Goal: Check status

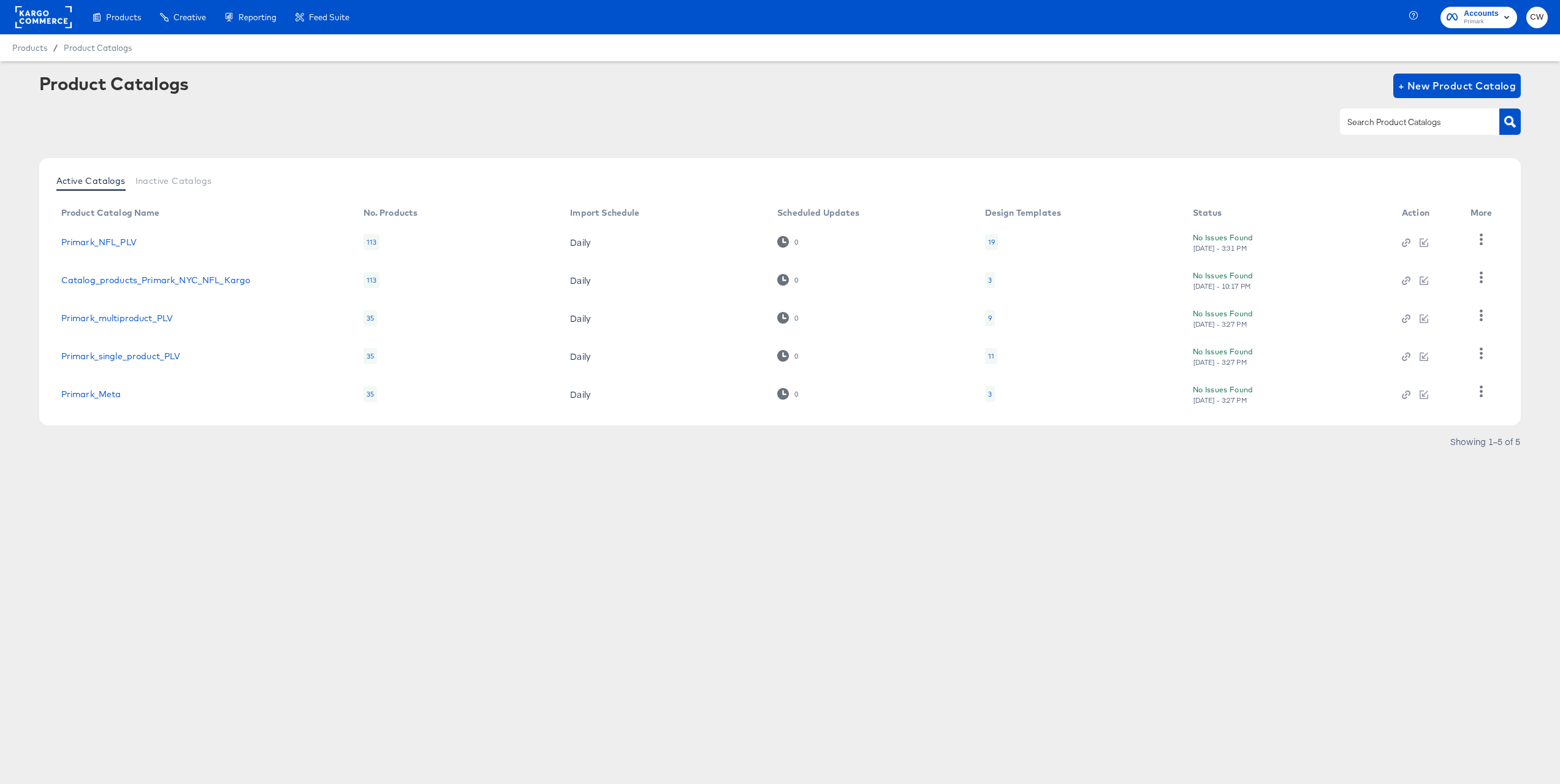
click at [37, 17] on rect at bounding box center [43, 17] width 56 height 22
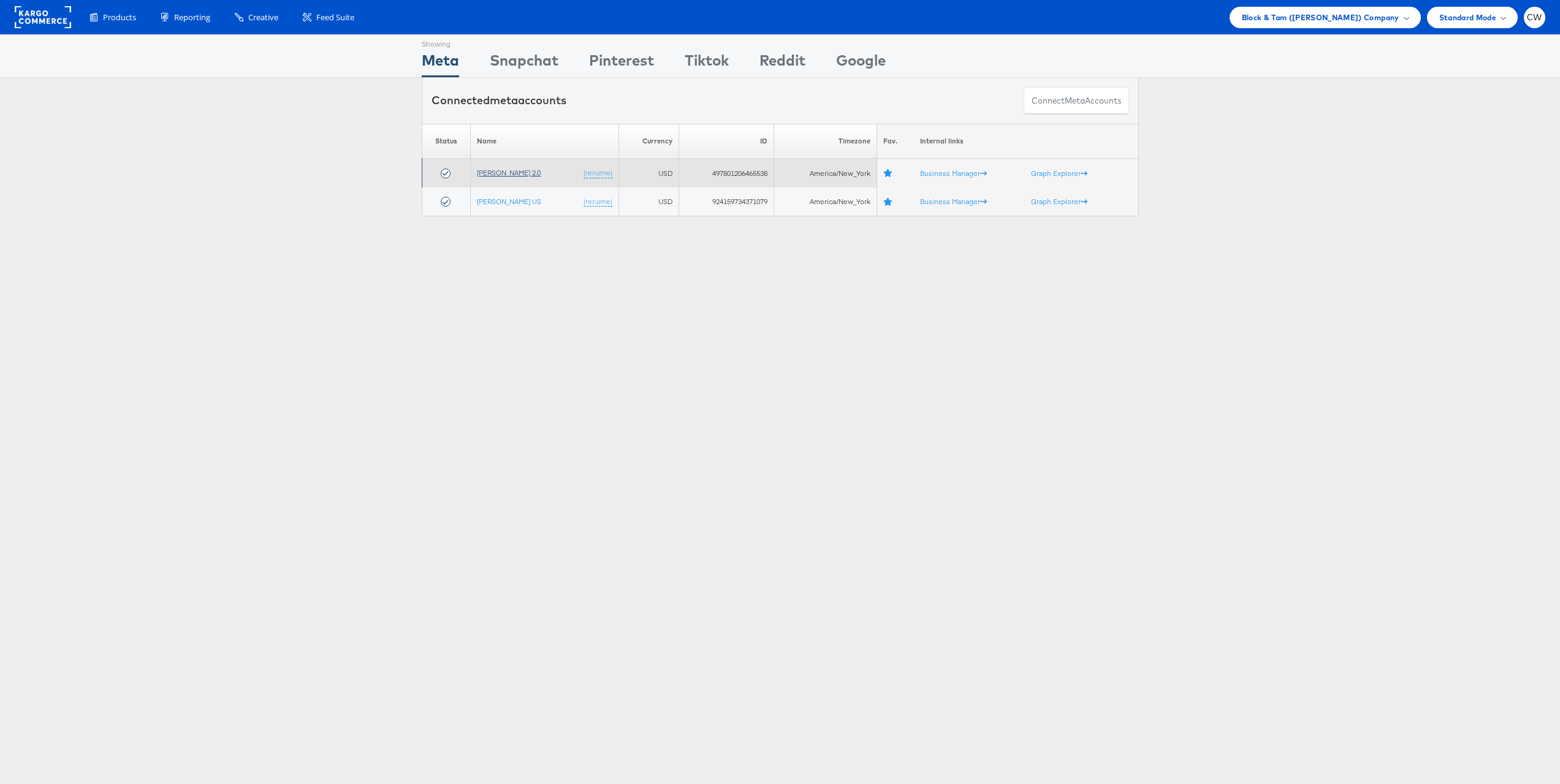
click at [518, 172] on link "[PERSON_NAME] 2.0" at bounding box center [508, 173] width 63 height 9
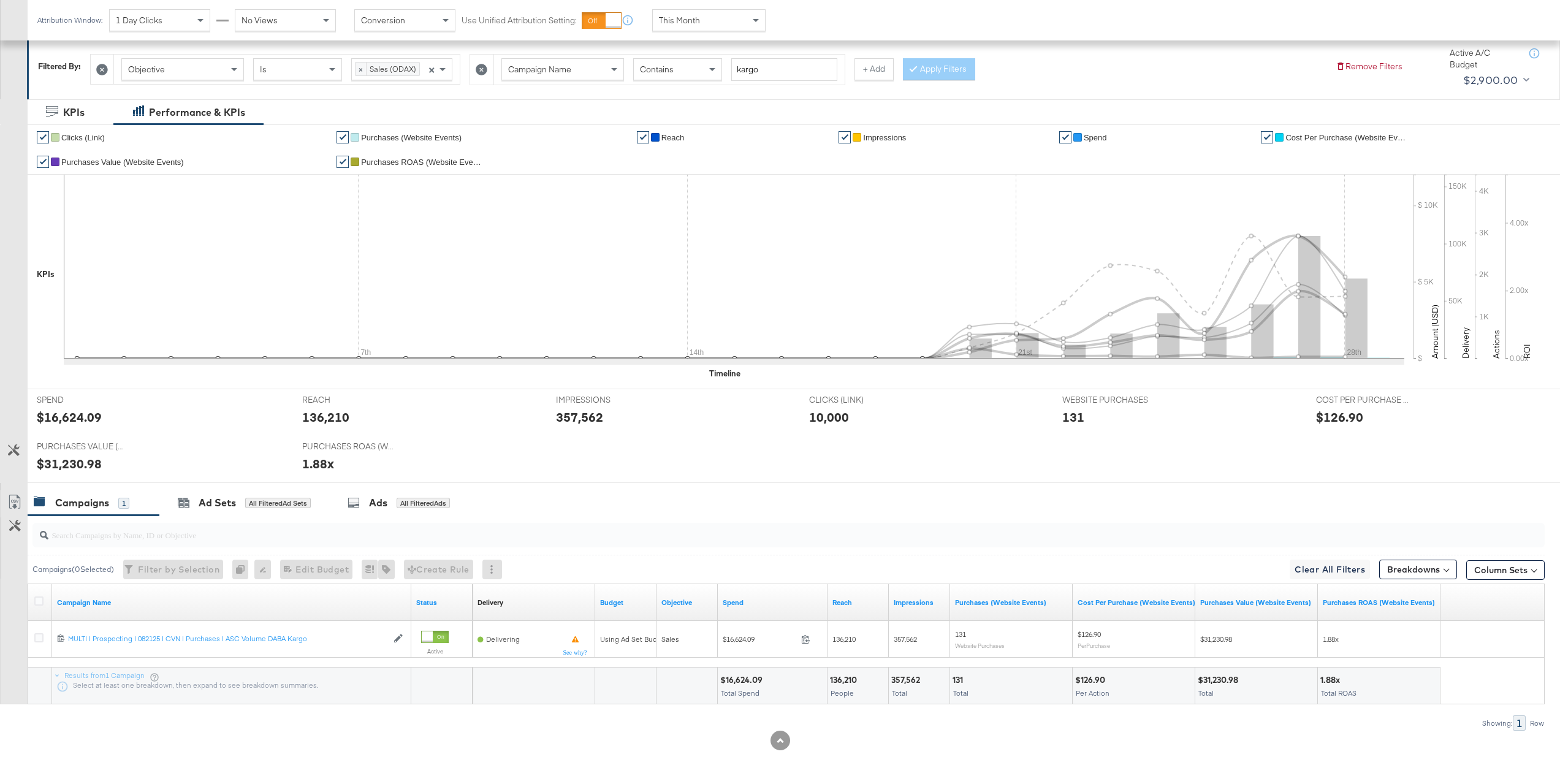
scroll to position [172, 0]
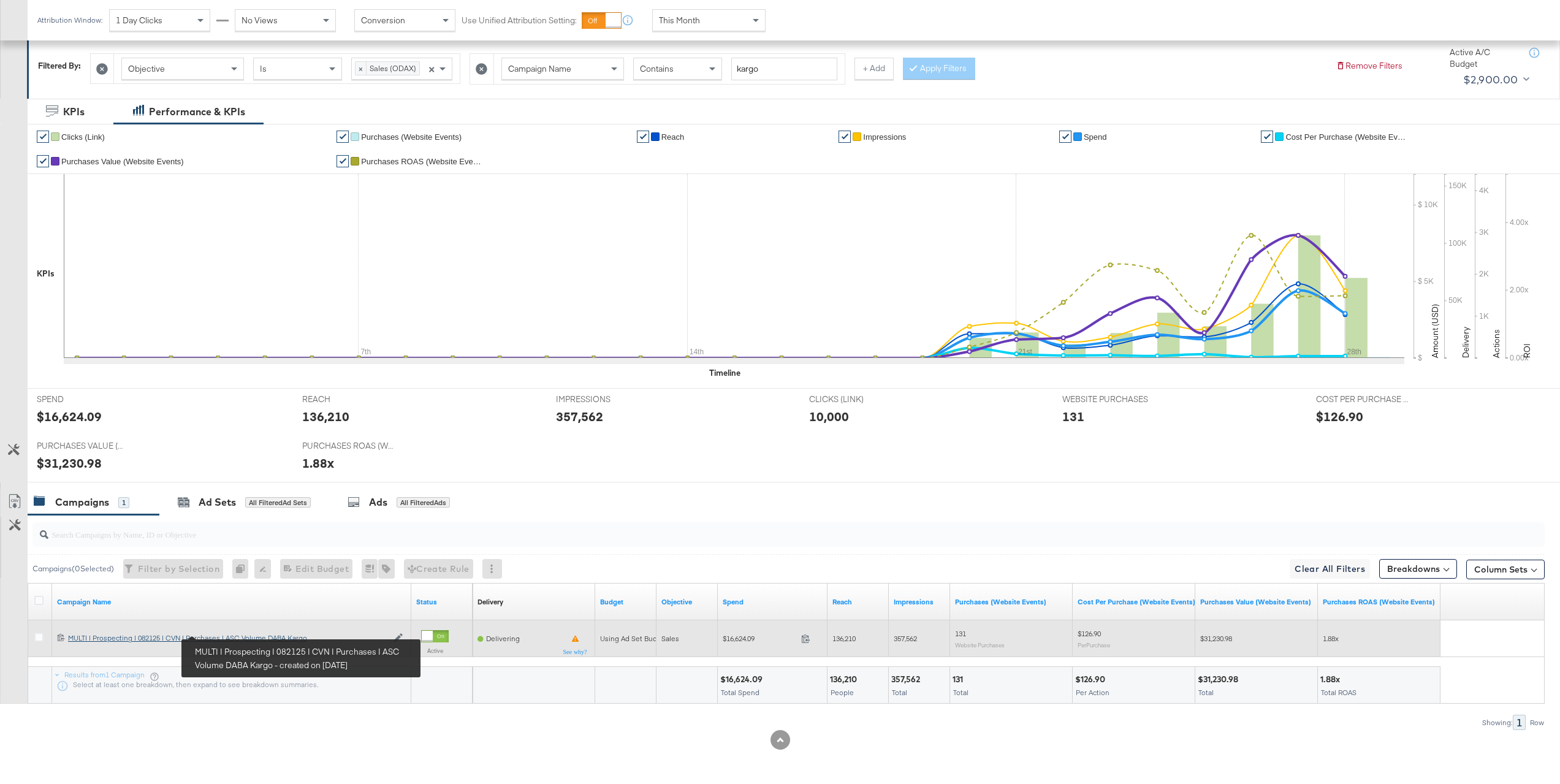
click at [286, 638] on div "MULTI | Prospecting | 082125 | CVN | Purchases | ASC Volume DABA Kargo MULTI | …" at bounding box center [227, 638] width 319 height 10
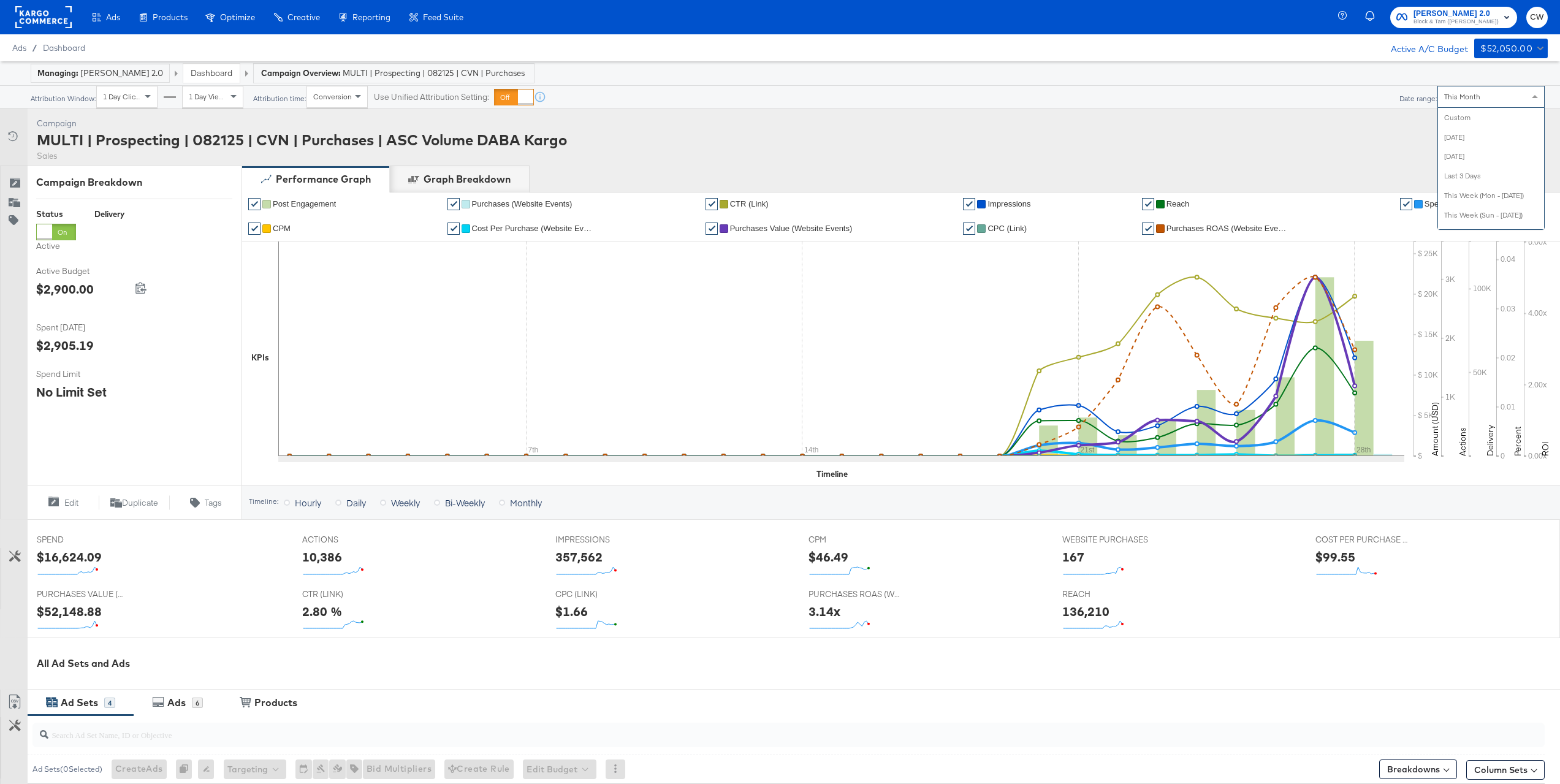
click at [1461, 97] on span "This Month" at bounding box center [1462, 97] width 36 height 9
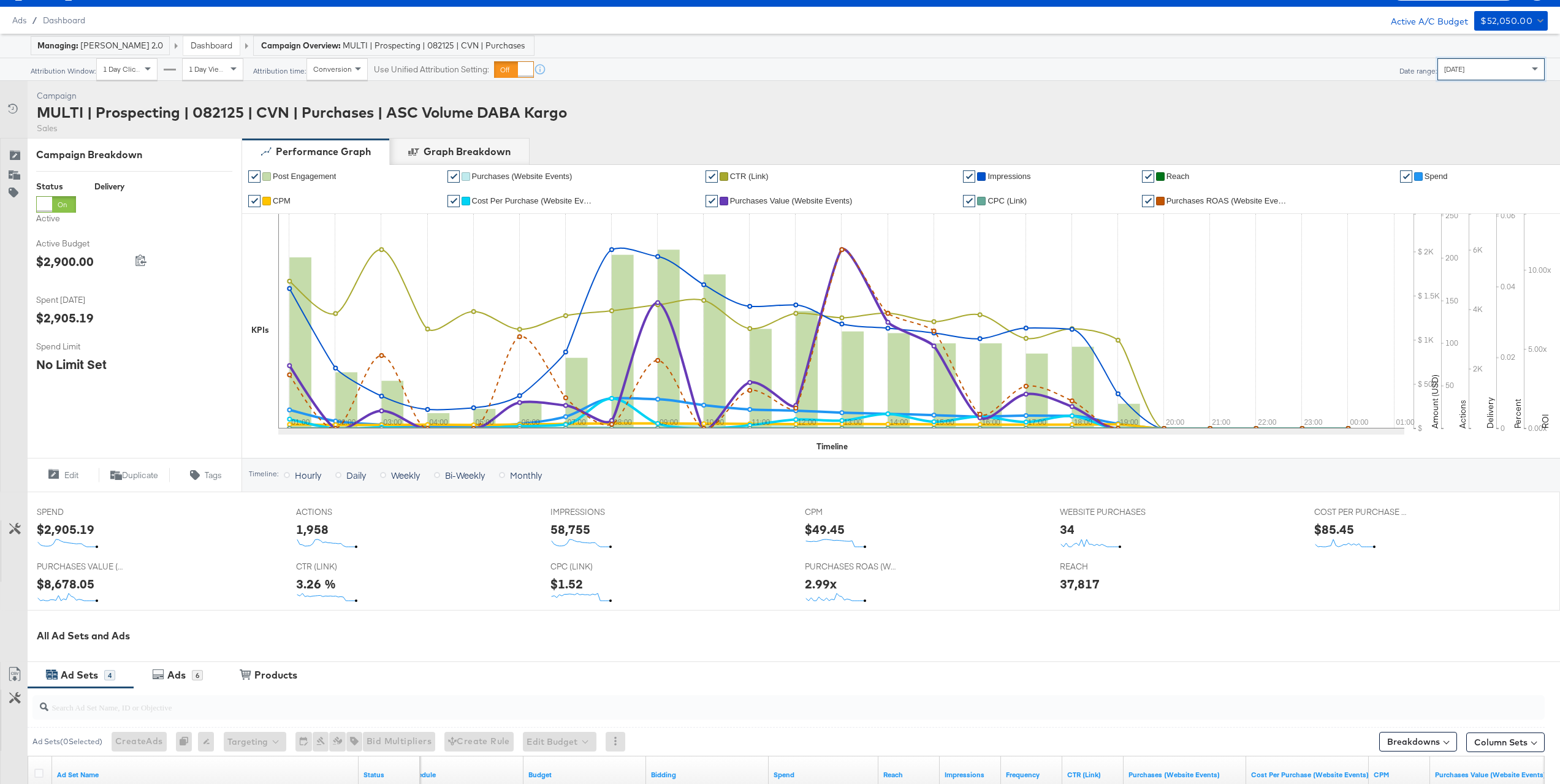
scroll to position [30, 0]
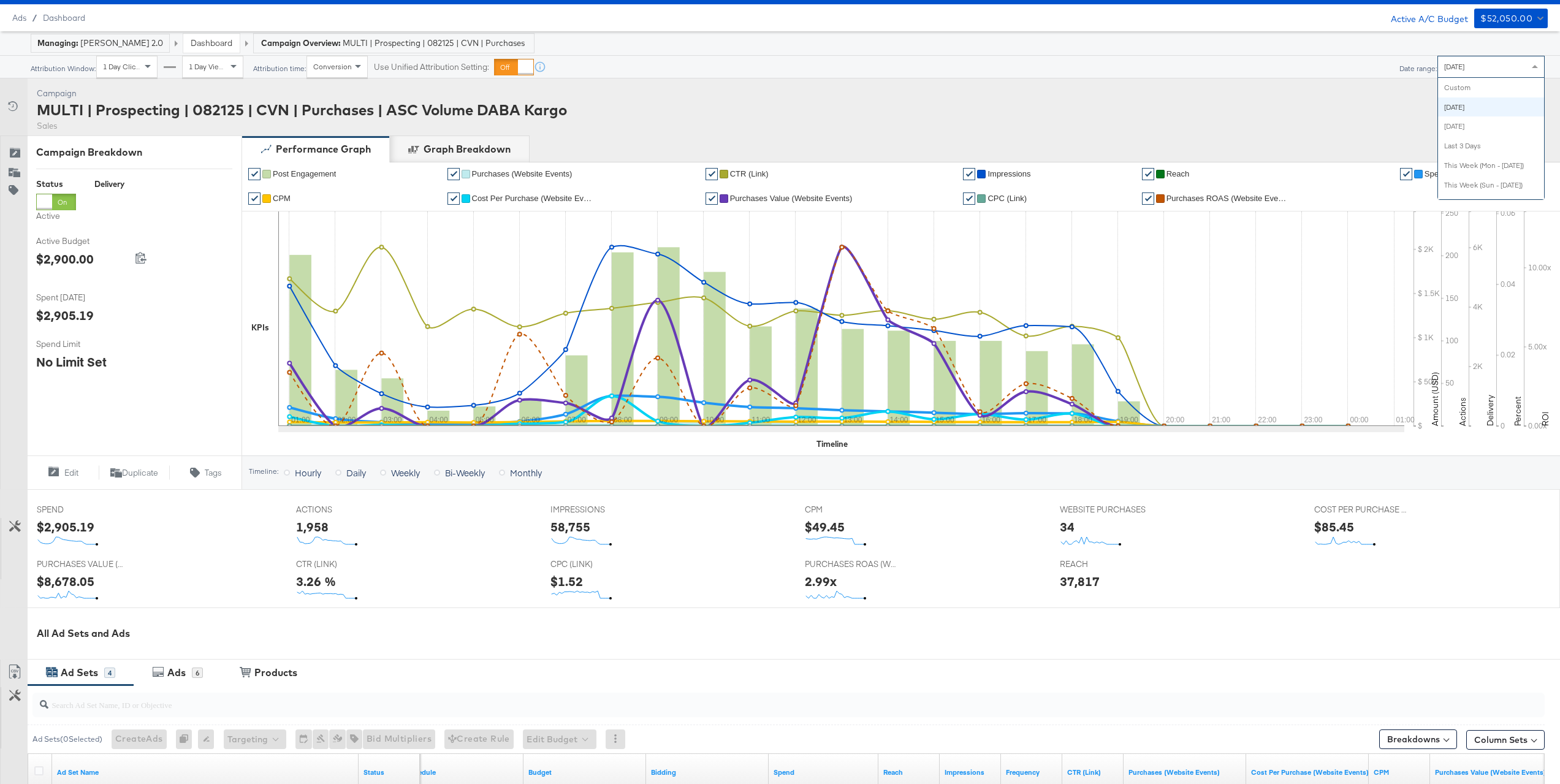
click at [1478, 74] on div "Today" at bounding box center [1490, 66] width 106 height 21
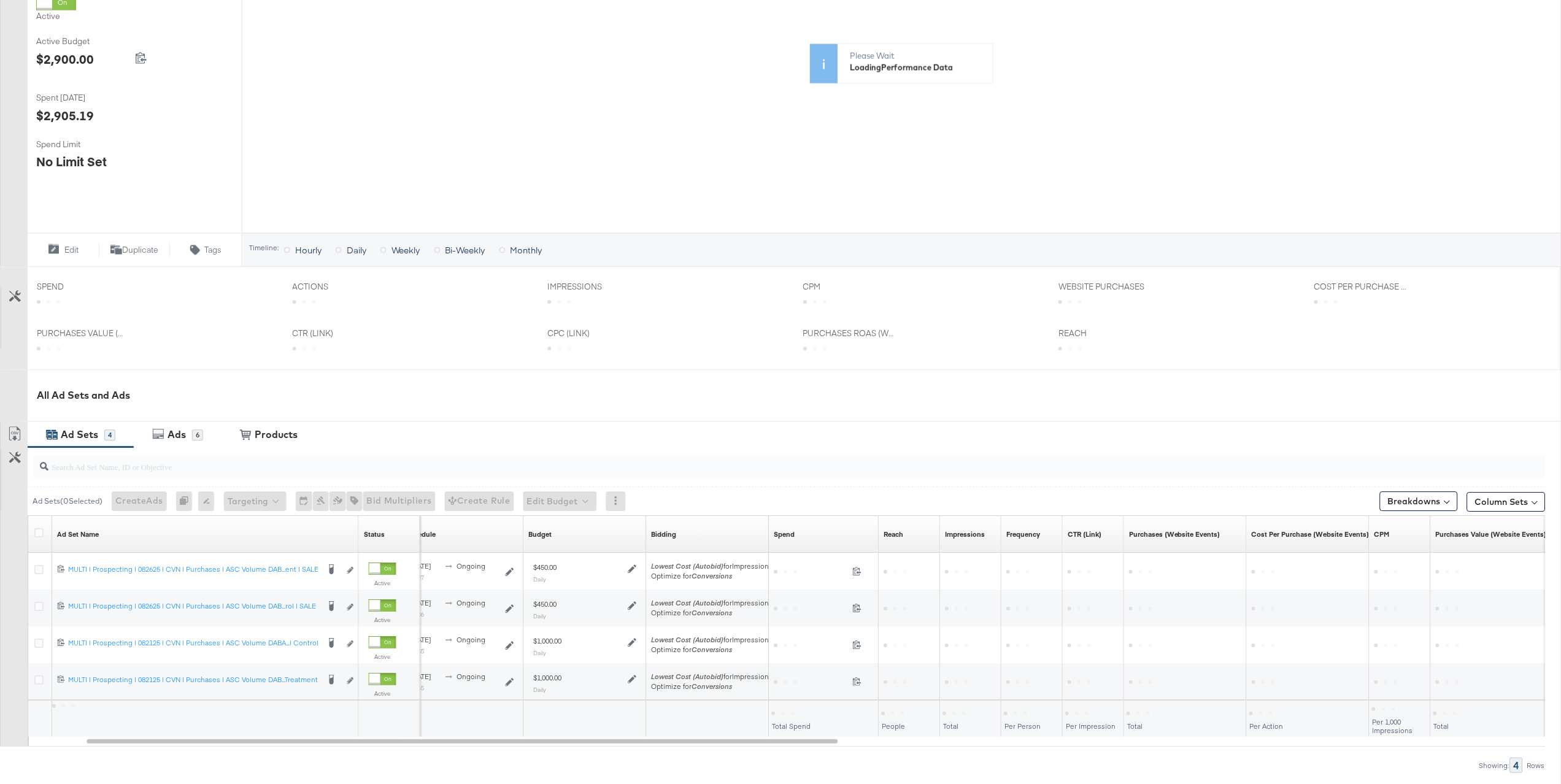
scroll to position [304, 0]
